Goal: Information Seeking & Learning: Understand process/instructions

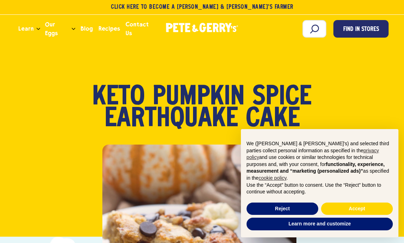
click at [331, 117] on div "Low Carb Meals Snacks & Apps Keto Pumpkin Spice Earthquake Cake" at bounding box center [202, 108] width 388 height 45
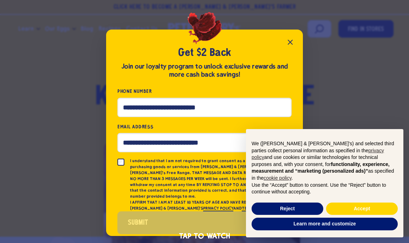
click at [290, 39] on icon "Close popup" at bounding box center [290, 42] width 8 height 8
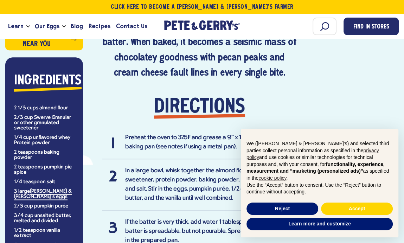
scroll to position [492, 0]
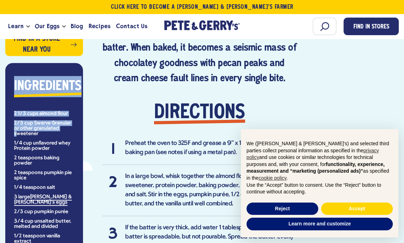
drag, startPoint x: 14, startPoint y: 106, endPoint x: 16, endPoint y: 133, distance: 27.5
click at [16, 133] on div "Ingredients 2 1/3 cups almond flour 2/3 cup Swerve Granular or other granulated…" at bounding box center [44, 189] width 67 height 227
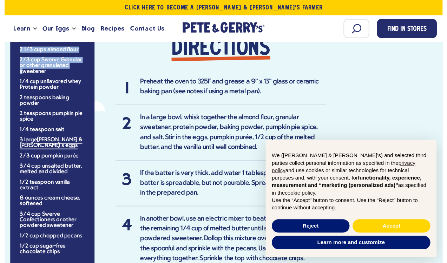
scroll to position [562, 0]
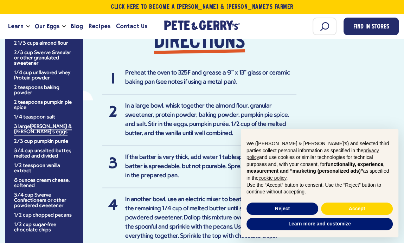
drag, startPoint x: 47, startPoint y: 156, endPoint x: 33, endPoint y: 143, distance: 18.9
click at [33, 143] on li "2/3 cup pumpkin purée" at bounding box center [44, 141] width 60 height 5
drag, startPoint x: 51, startPoint y: 229, endPoint x: 37, endPoint y: 217, distance: 18.7
click at [37, 217] on ul "2 1/3 cups almond flour 2/3 cup Swerve Granular or other granulated sweetener 1…" at bounding box center [44, 137] width 60 height 192
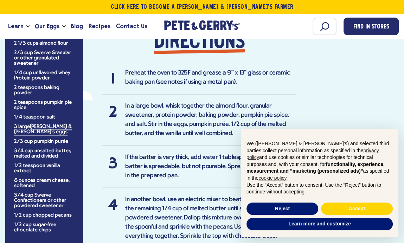
click at [94, 242] on aside "J This pumpkin Earthquake Cake is amazingly delicious! My family and friends lo…" at bounding box center [53, 56] width 97 height 427
click at [278, 208] on button "Reject" at bounding box center [282, 208] width 72 height 13
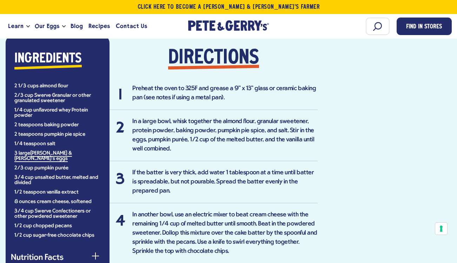
scroll to position [525, 0]
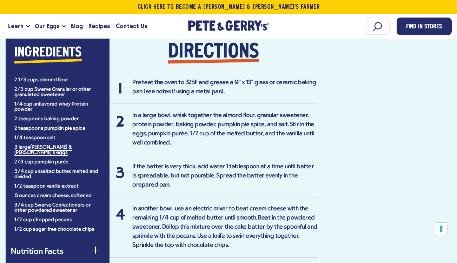
click at [403, 129] on div "J This pumpkin Earthquake Cake is amazingly delicious! My family and friends lo…" at bounding box center [228, 197] width 447 height 844
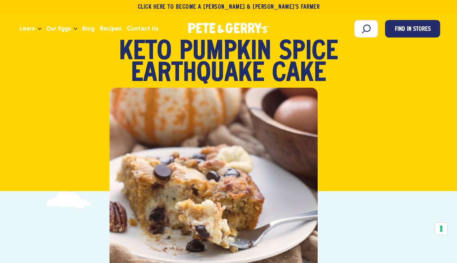
scroll to position [35, 0]
